Goal: Task Accomplishment & Management: Complete application form

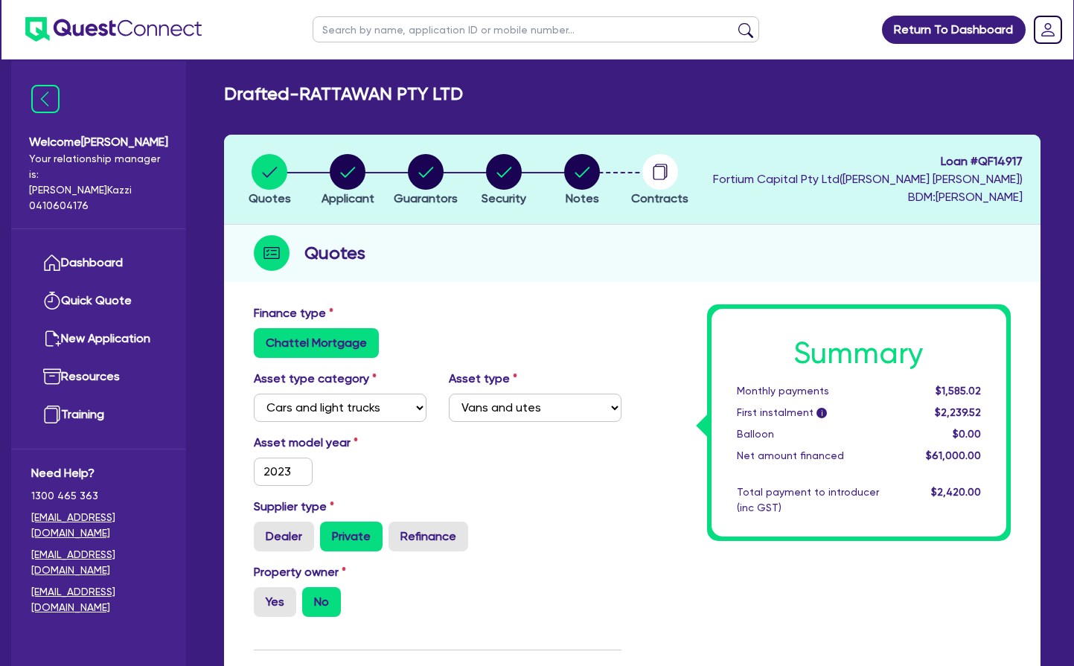
select select "CARS_AND_LIGHT_TRUCKS"
select select "VANS_AND_UTES"
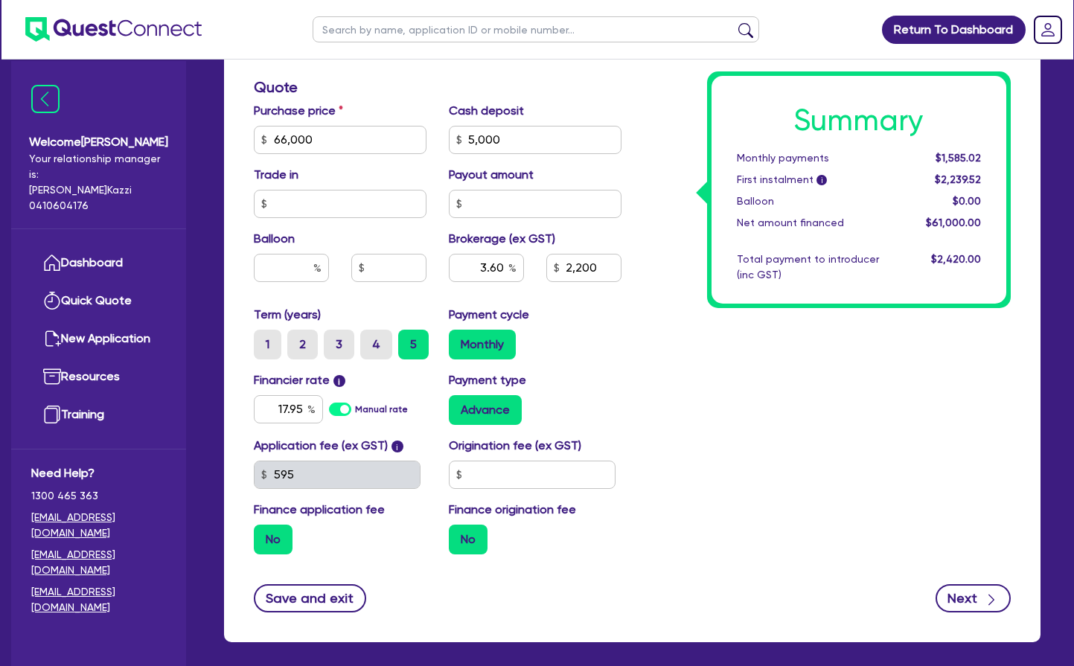
click at [967, 596] on button "Next" at bounding box center [973, 598] width 75 height 28
type input "66,000"
type input "5,000"
type input "3.60"
type input "2,200"
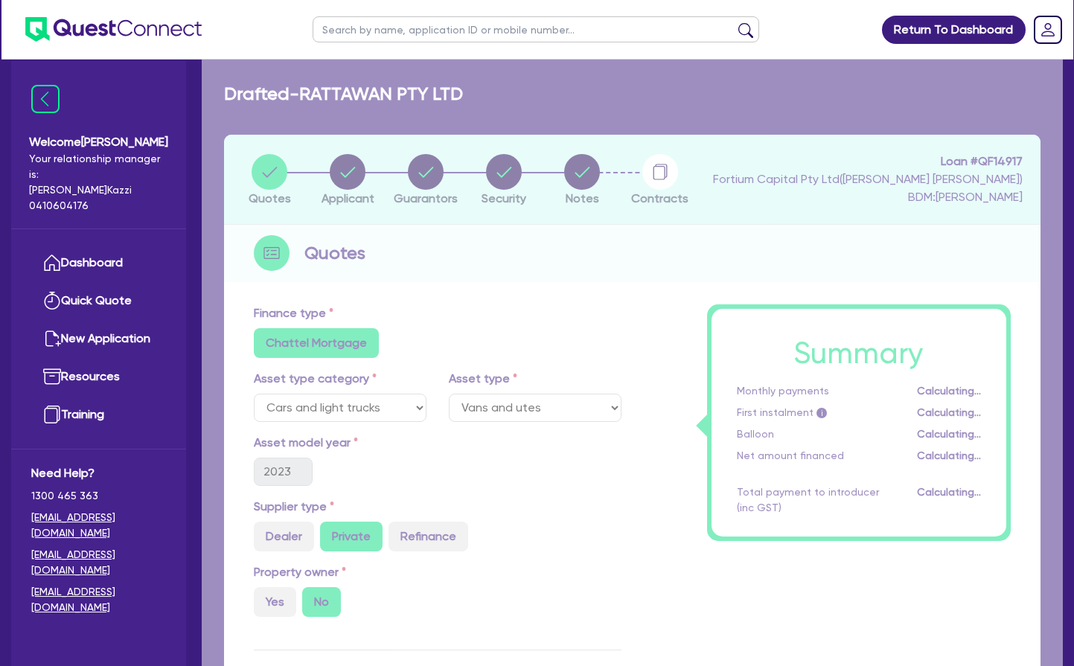
select select "COMPANY"
select select "TRANSPORT_WAREHOUSING"
select select "POSTAL_DELIVERY"
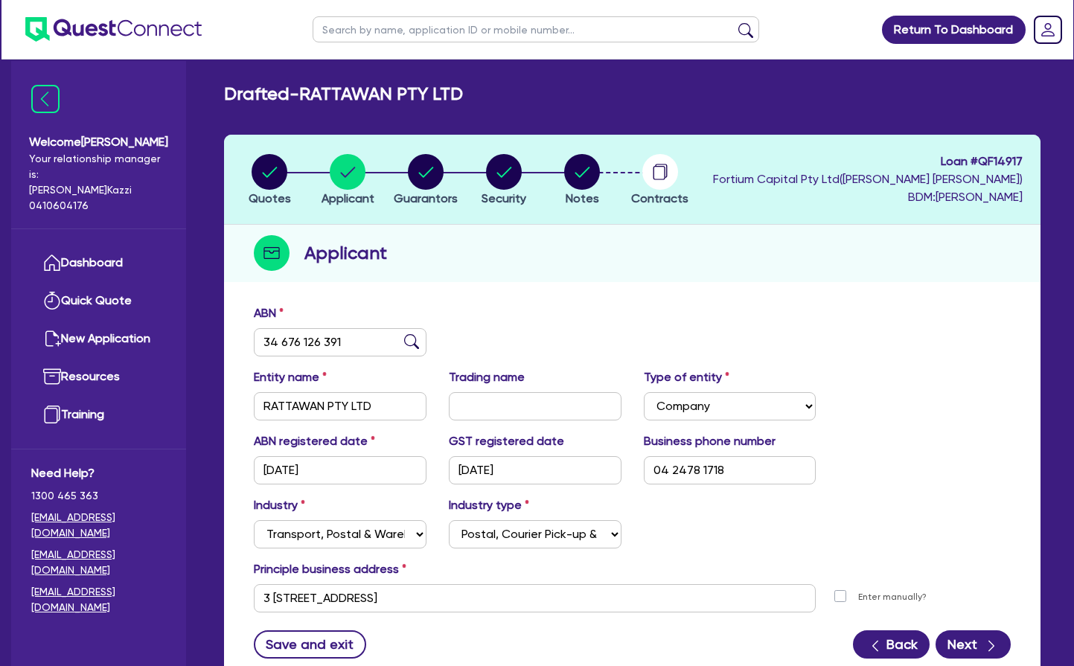
click at [903, 641] on button "Back" at bounding box center [891, 645] width 77 height 28
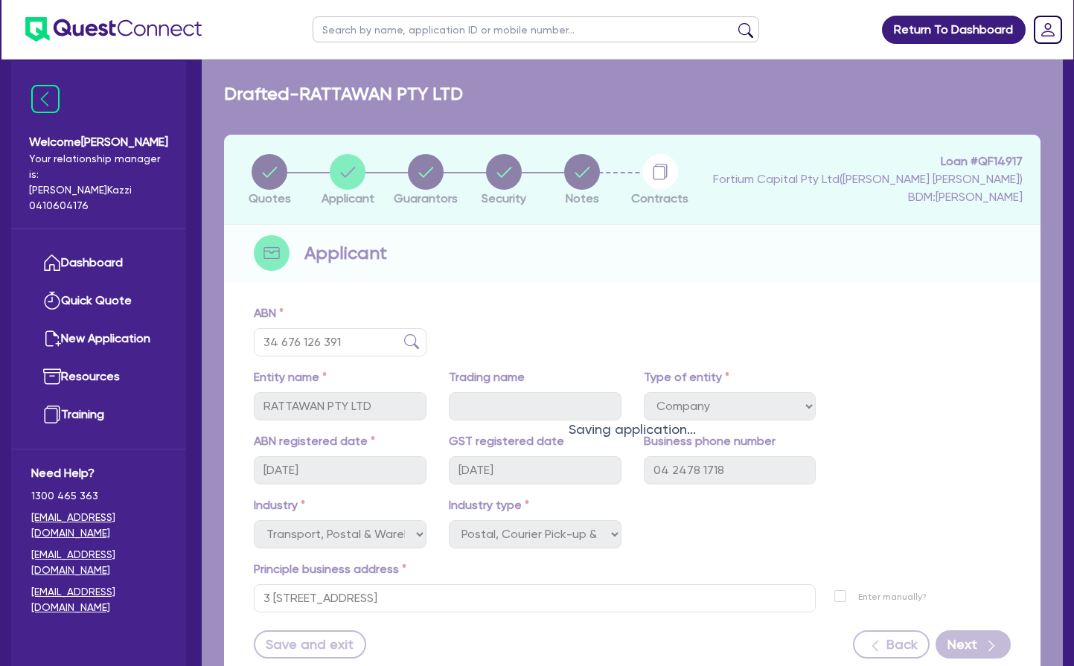
select select "CARS_AND_LIGHT_TRUCKS"
select select "VANS_AND_UTES"
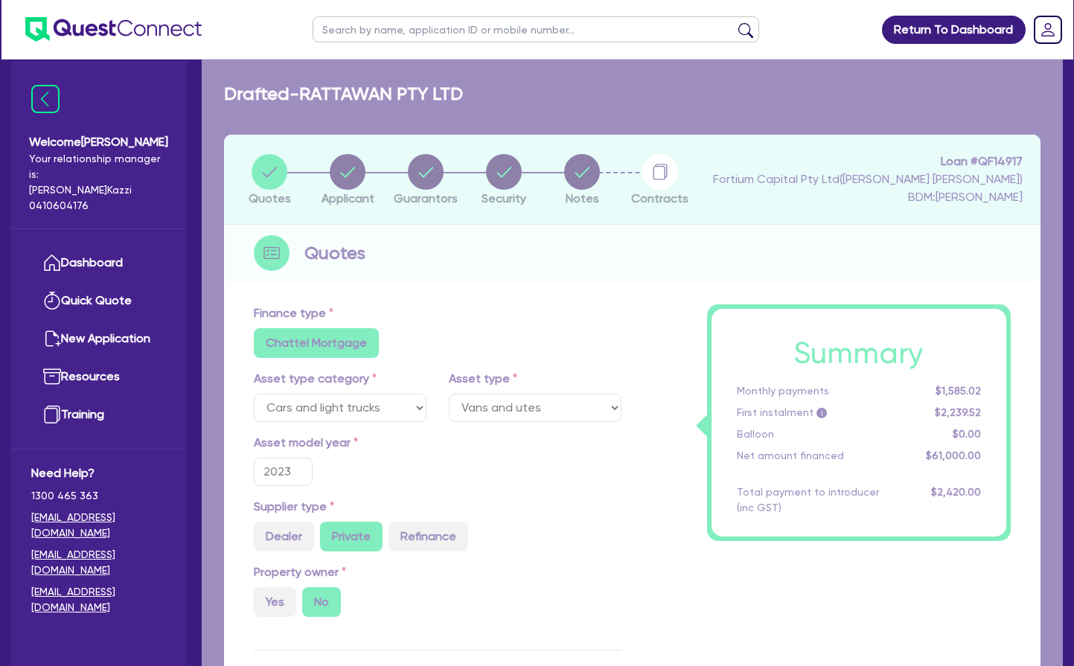
type input "66,000"
type input "5,000"
type input "3.60"
type input "2,200"
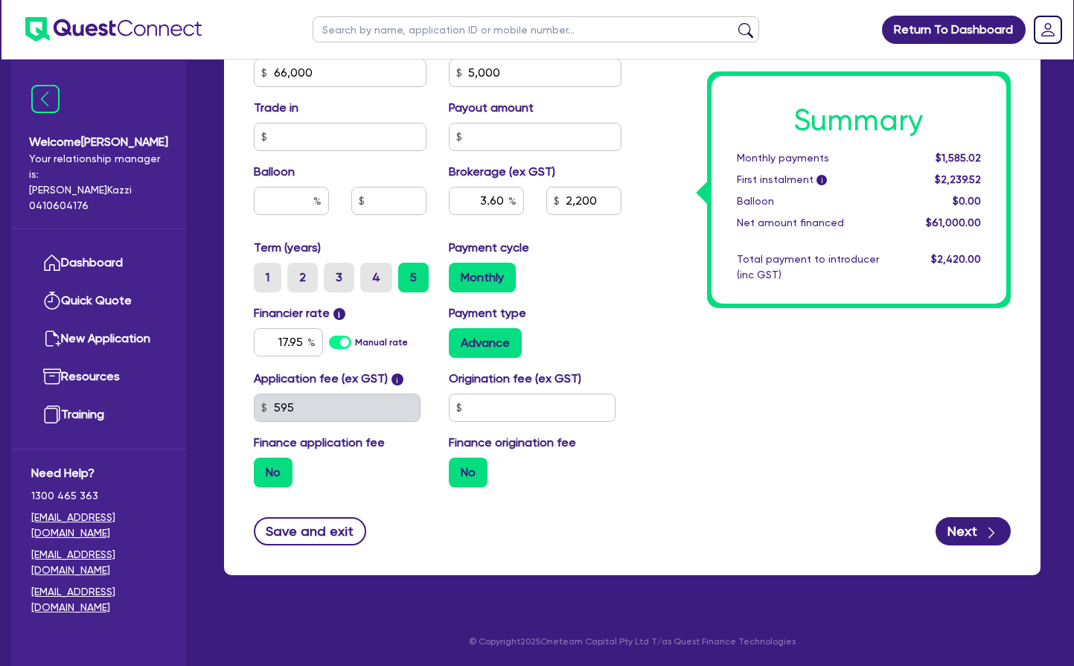
scroll to position [674, 0]
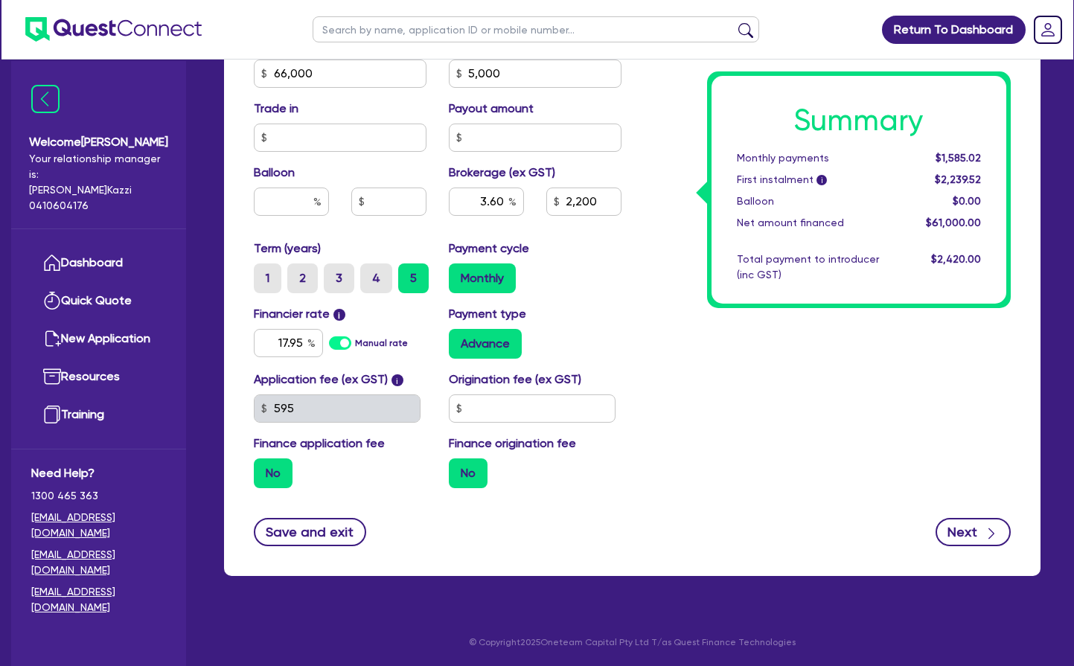
click at [969, 531] on button "Next" at bounding box center [973, 532] width 75 height 28
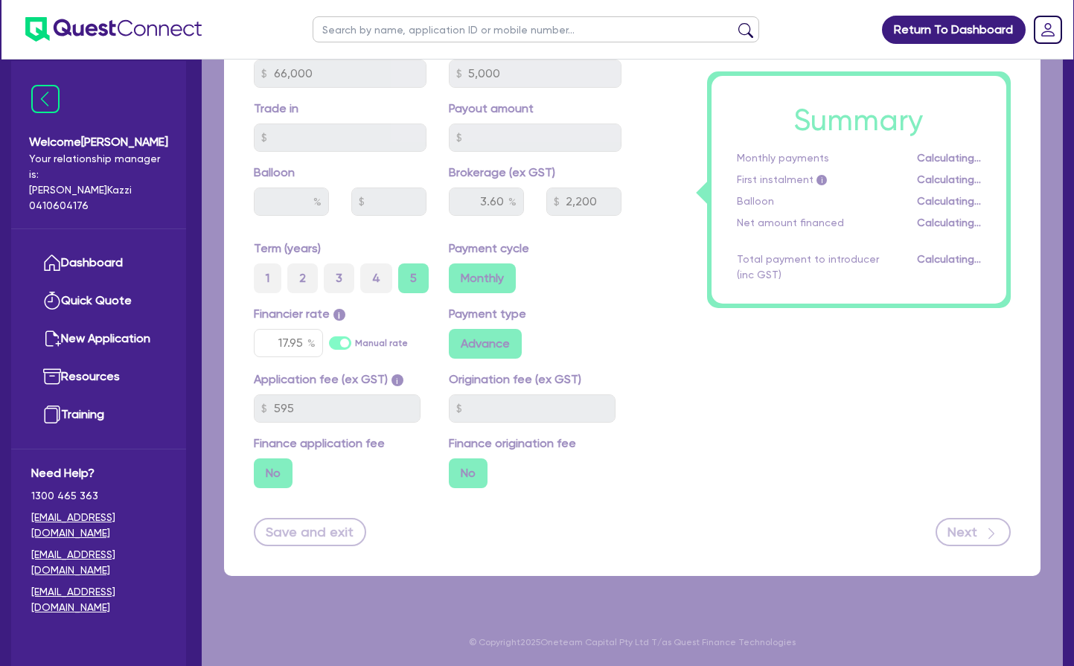
type input "66,000"
type input "5,000"
type input "3.60"
type input "2,200"
select select "COMPANY"
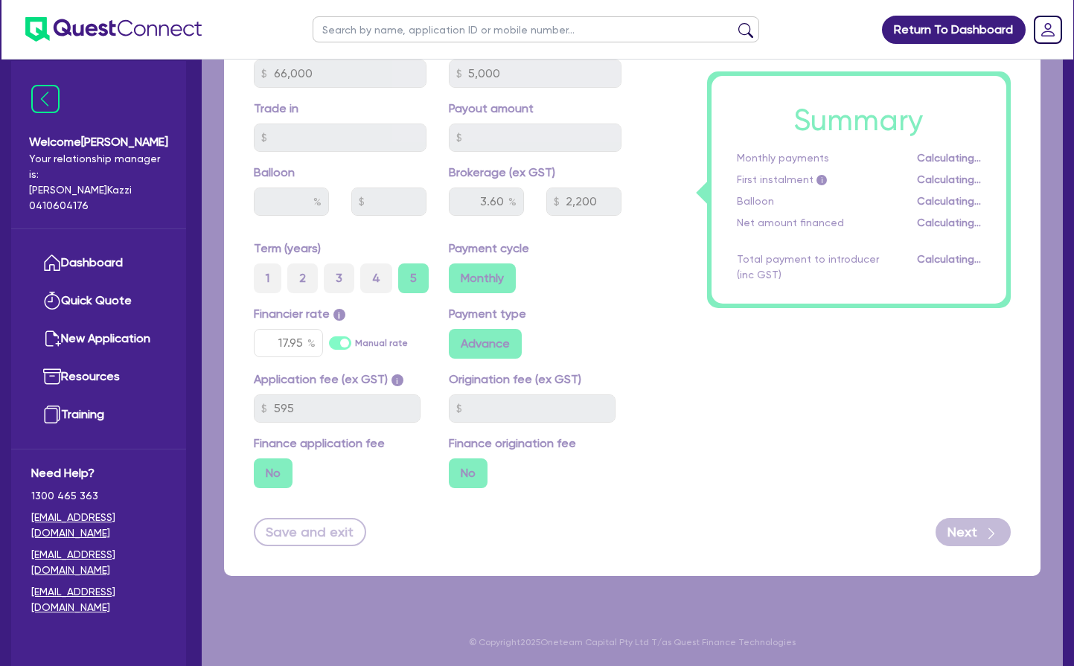
select select "TRANSPORT_WAREHOUSING"
select select "POSTAL_DELIVERY"
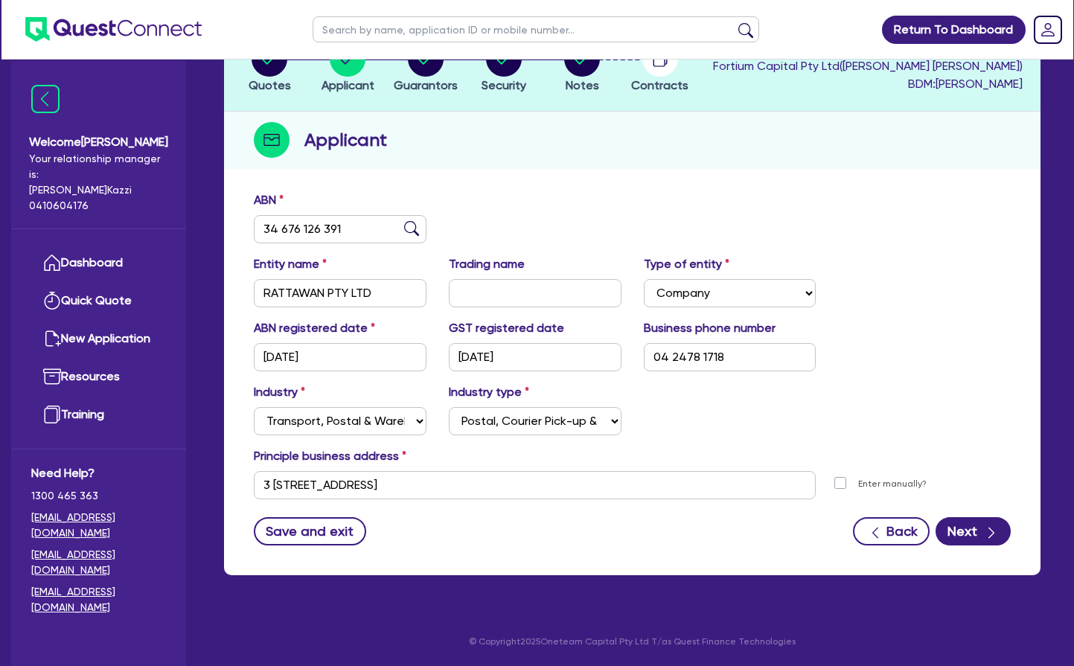
scroll to position [112, 0]
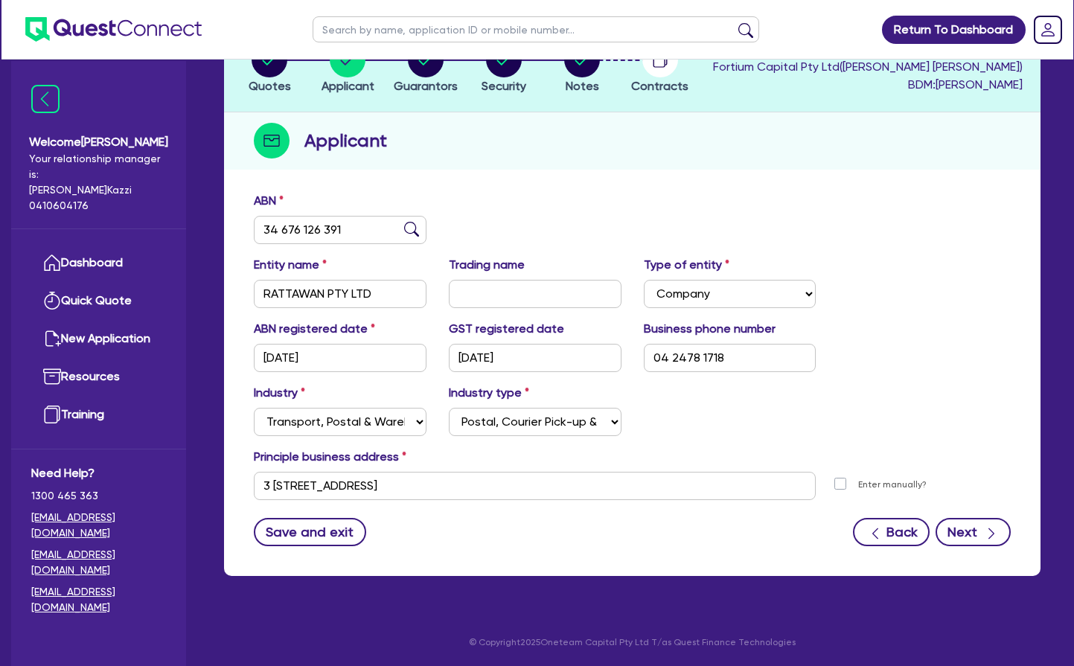
click at [968, 530] on button "Next" at bounding box center [973, 532] width 75 height 28
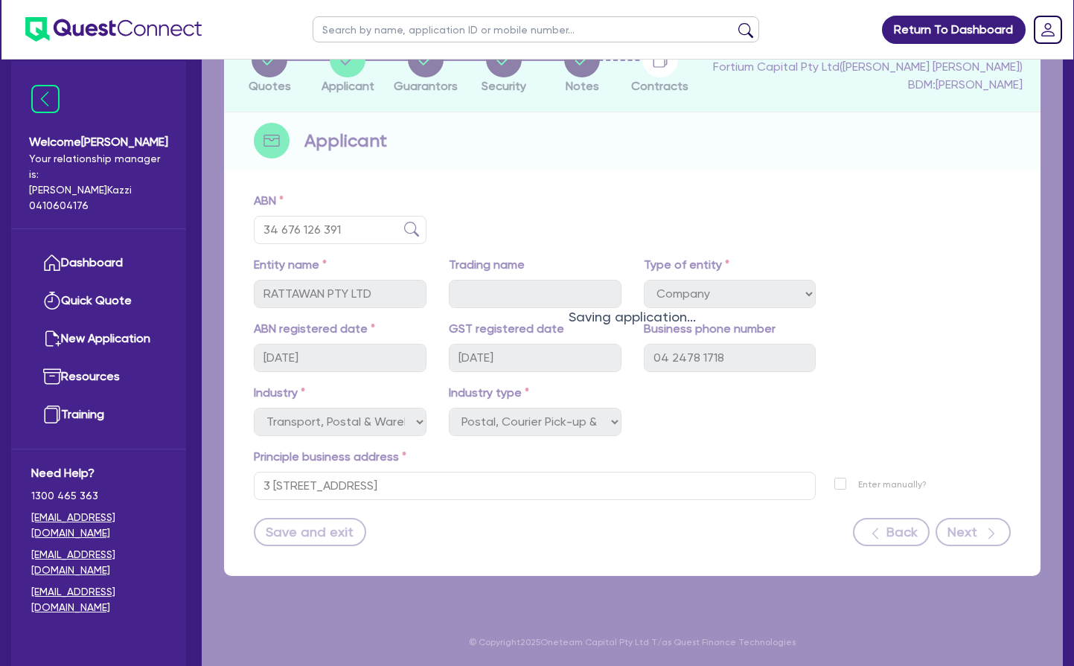
select select "MS"
select select "NSW"
select select "SINGLE"
select select "CASH"
select select "VEHICLE"
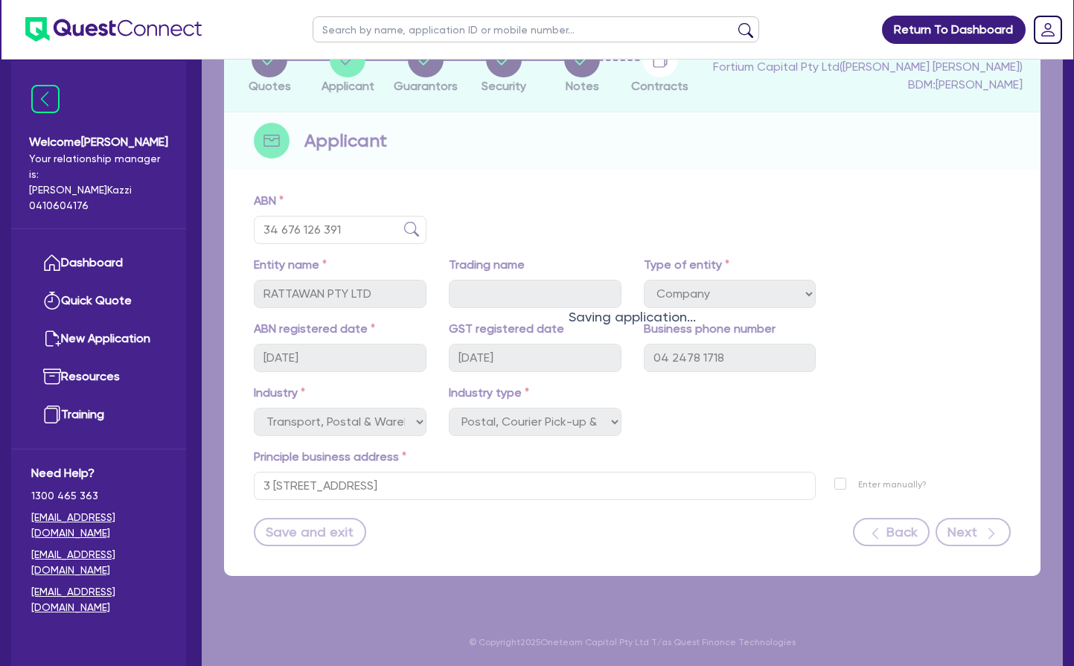
select select "VEHICLE"
select select "OTHER"
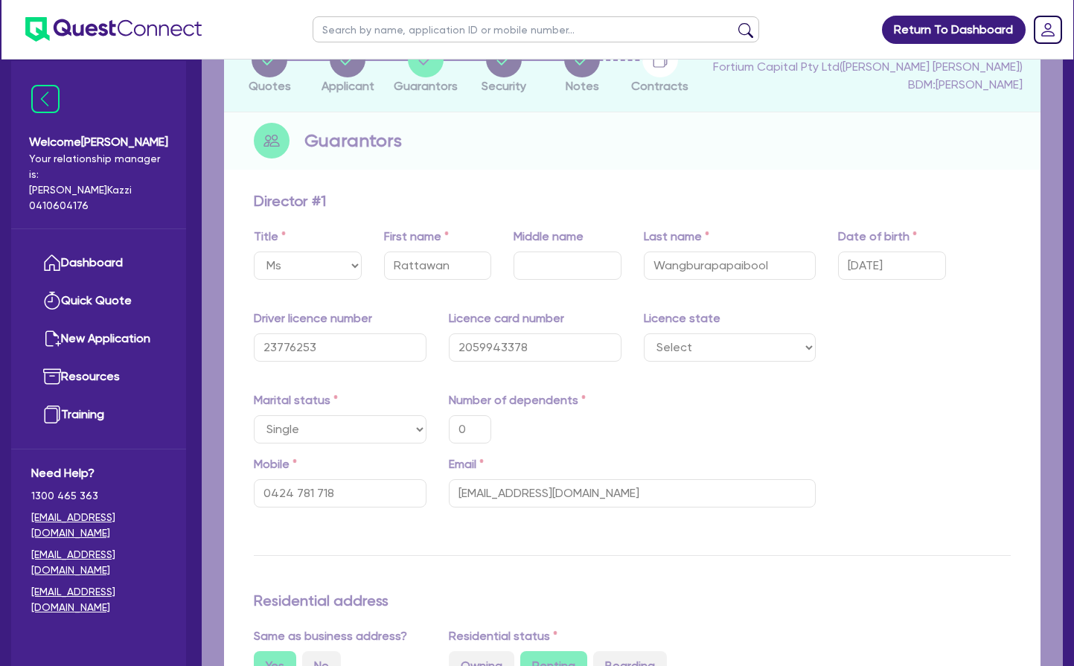
type input "0"
type input "0424 781 718"
type input "64,000"
type input "25,000"
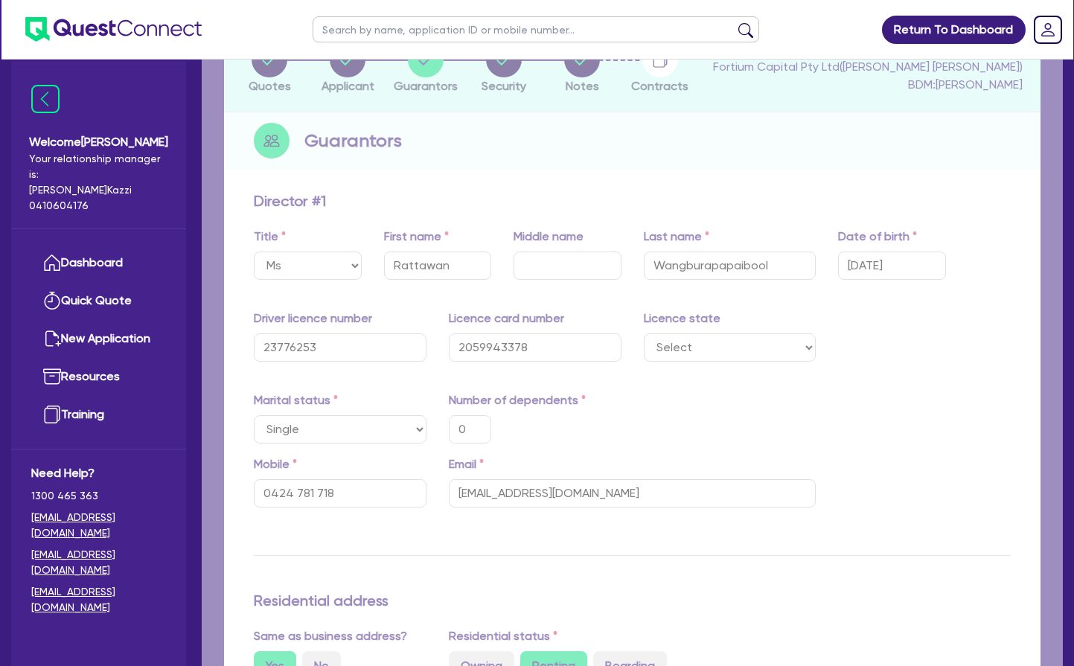
type input "4,000"
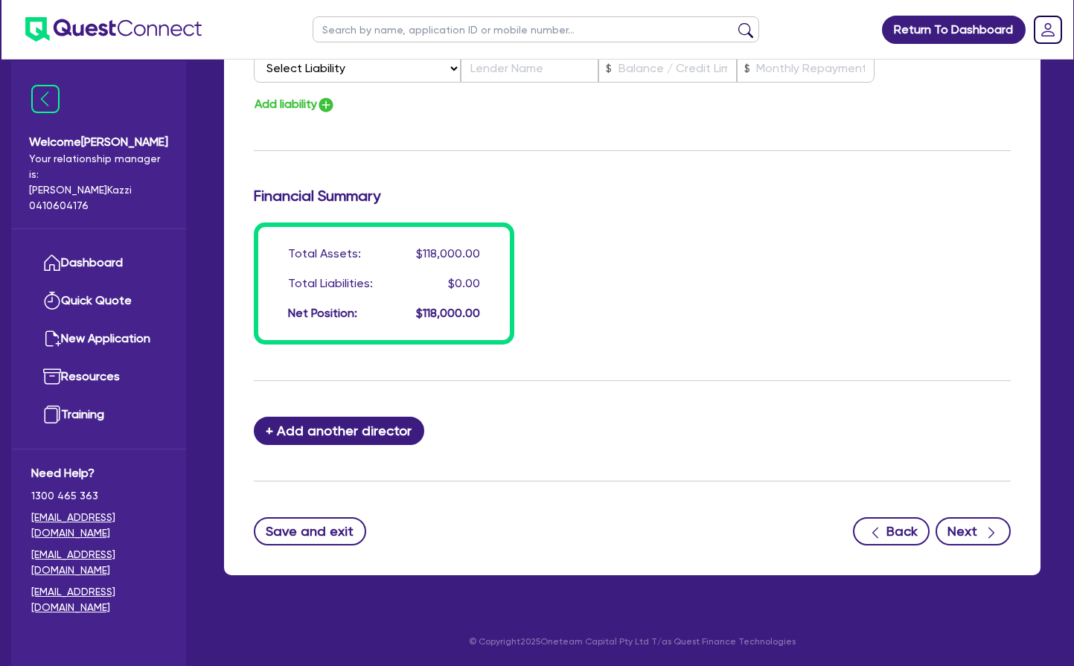
scroll to position [1163, 0]
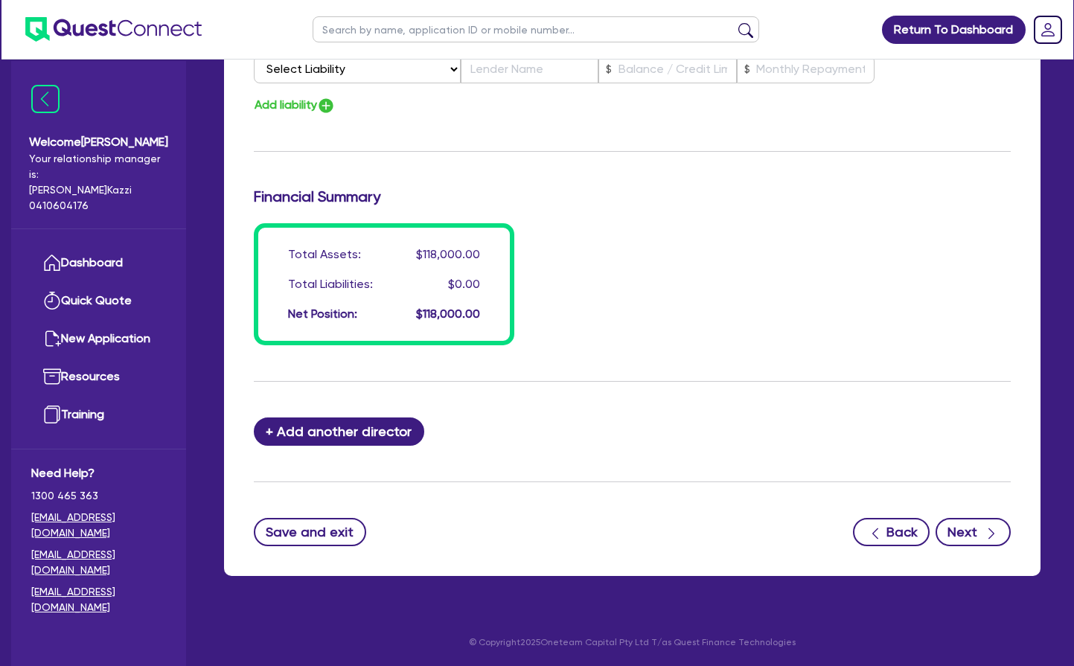
click at [968, 529] on button "Next" at bounding box center [973, 532] width 75 height 28
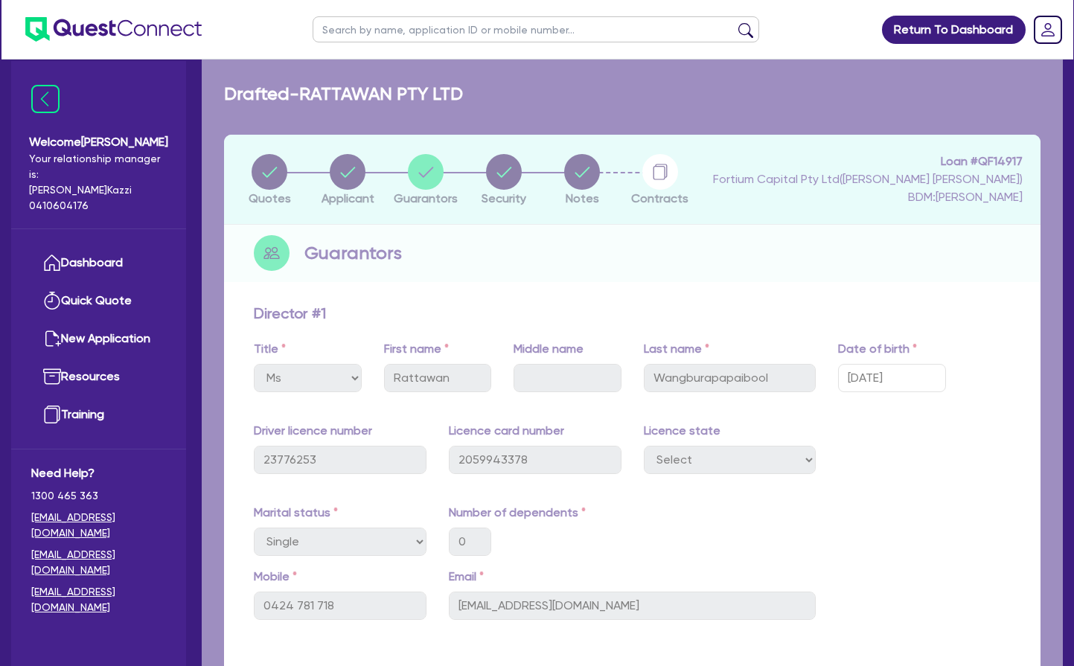
select select "CARS_AND_LIGHT_TRUCKS"
select select "VANS_AND_UTES"
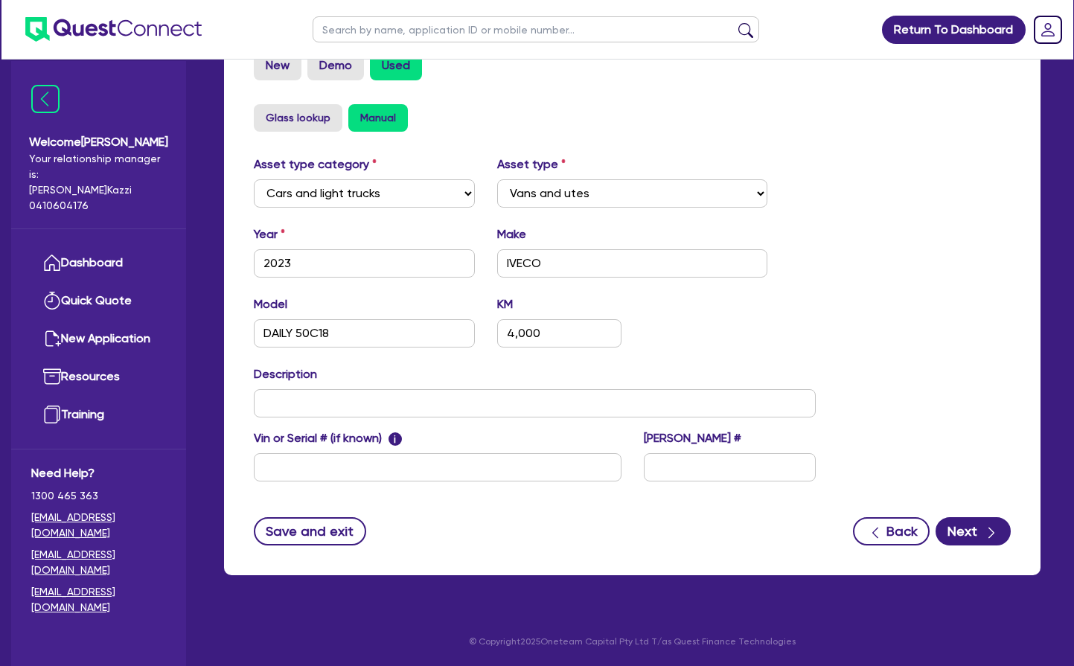
scroll to position [498, 0]
click at [963, 532] on button "Next" at bounding box center [973, 531] width 75 height 28
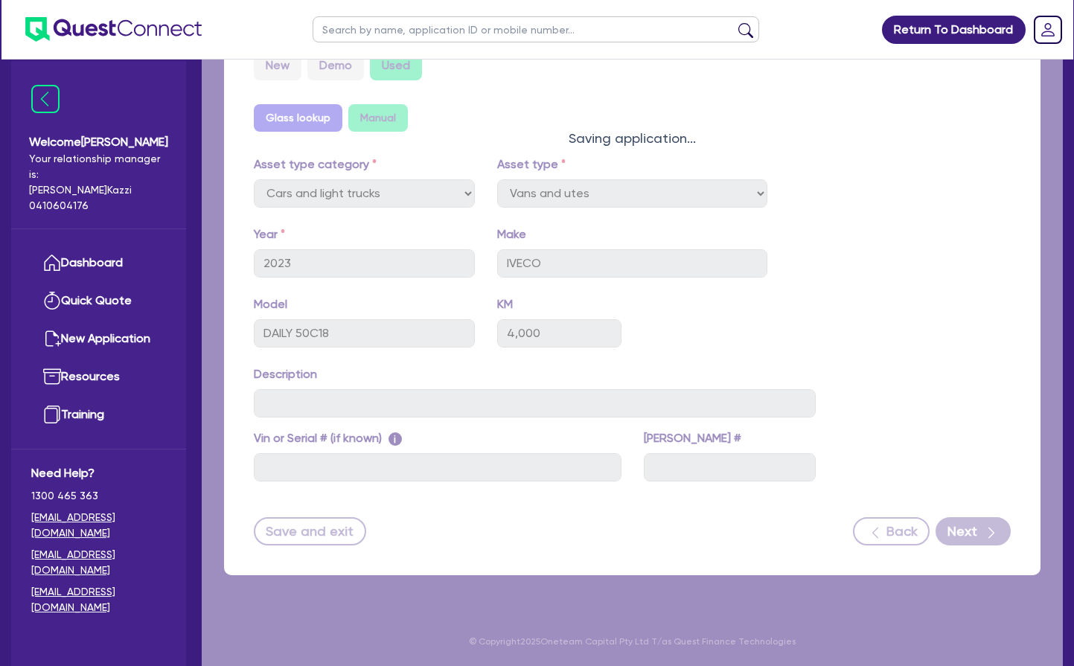
select select "Other"
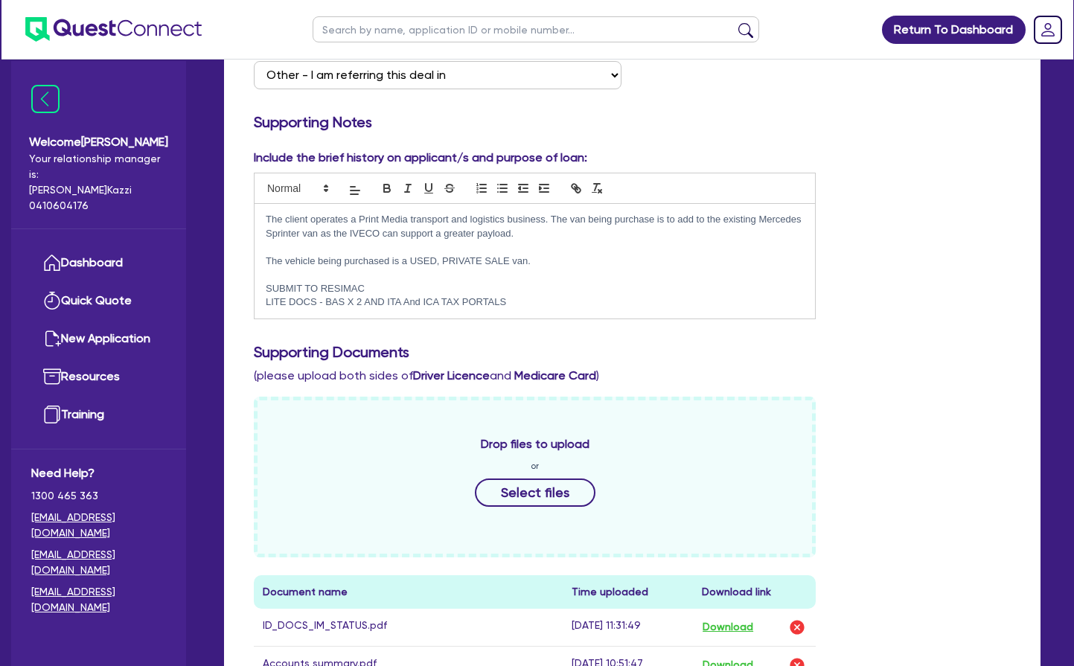
scroll to position [289, 0]
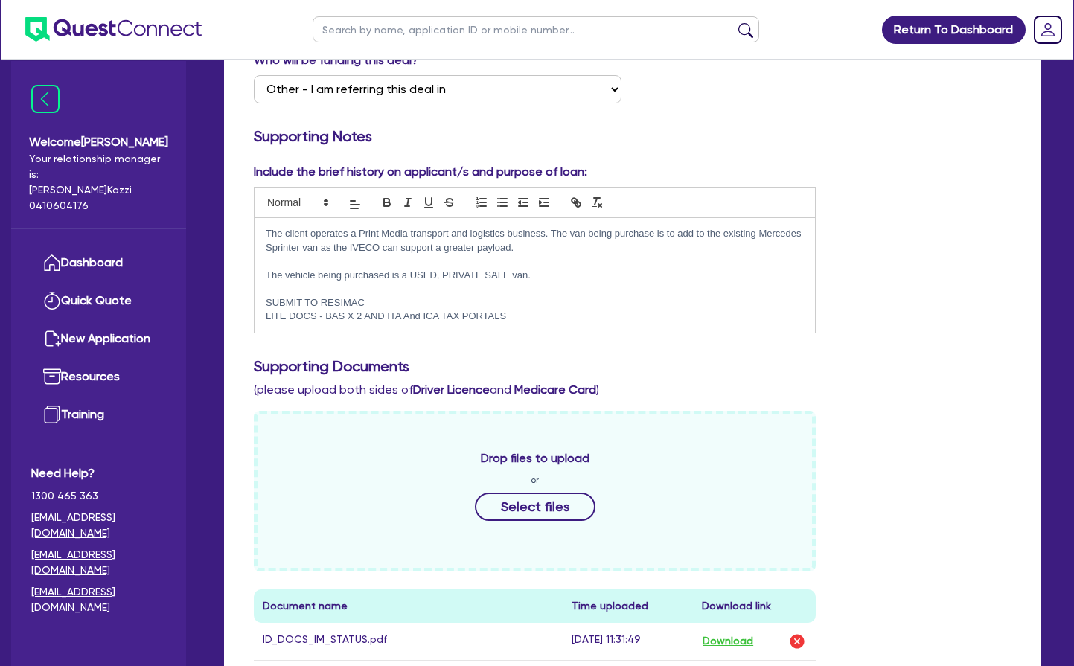
drag, startPoint x: 443, startPoint y: 273, endPoint x: 451, endPoint y: 307, distance: 34.5
click at [443, 273] on p "The vehicle being purchased is a USED, PRIVATE SALE van." at bounding box center [535, 275] width 538 height 13
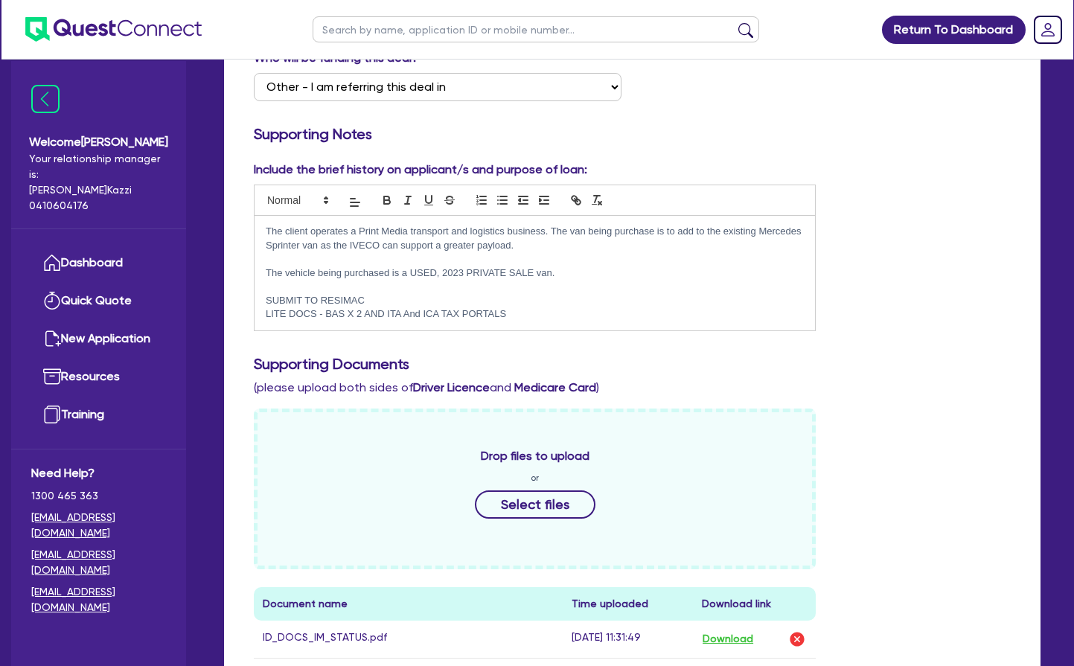
scroll to position [290, 0]
drag, startPoint x: 374, startPoint y: 299, endPoint x: 267, endPoint y: 300, distance: 107.9
click at [267, 300] on p "SUBMIT TO RESIMAC" at bounding box center [535, 302] width 538 height 13
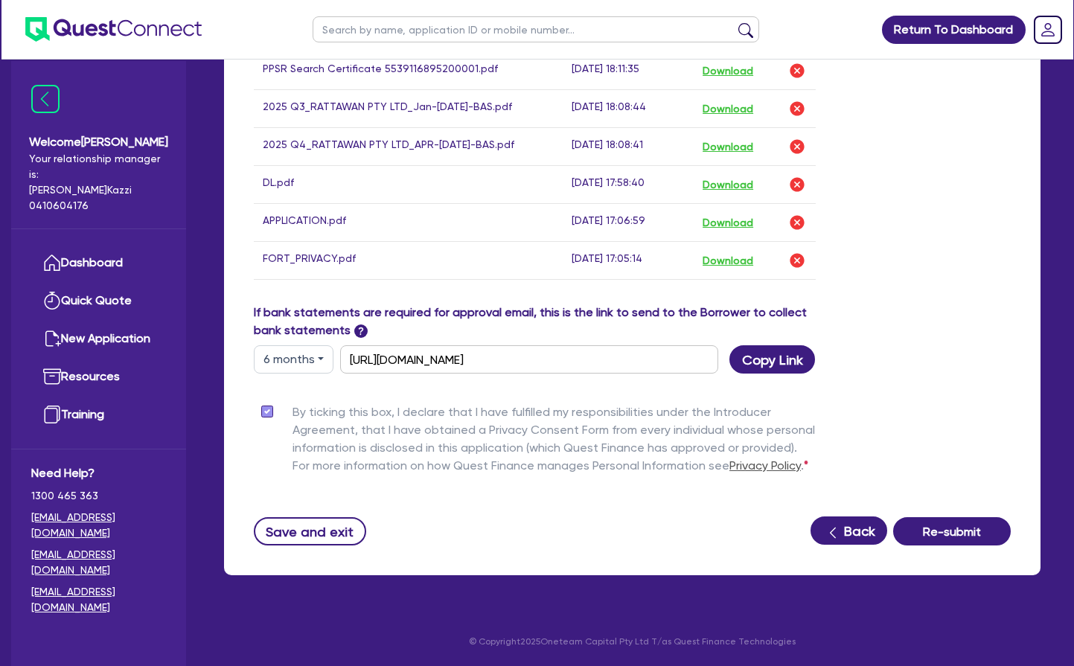
scroll to position [1009, 0]
click at [960, 532] on button "Re-submit" at bounding box center [952, 531] width 118 height 28
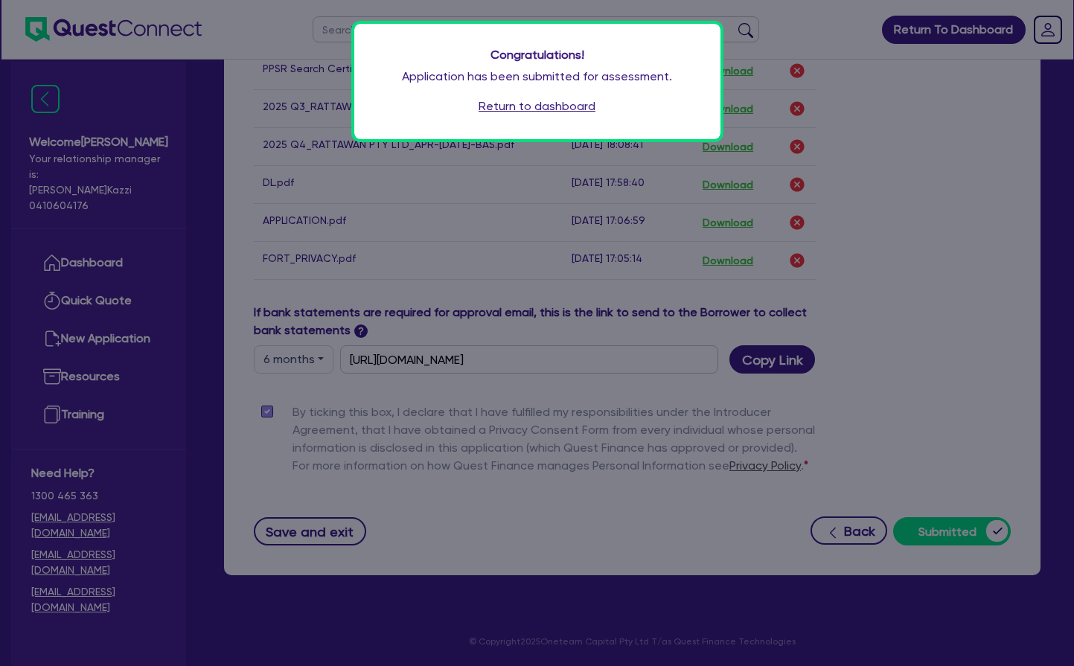
click at [551, 106] on link "Return to dashboard" at bounding box center [537, 107] width 117 height 18
